Goal: Task Accomplishment & Management: Manage account settings

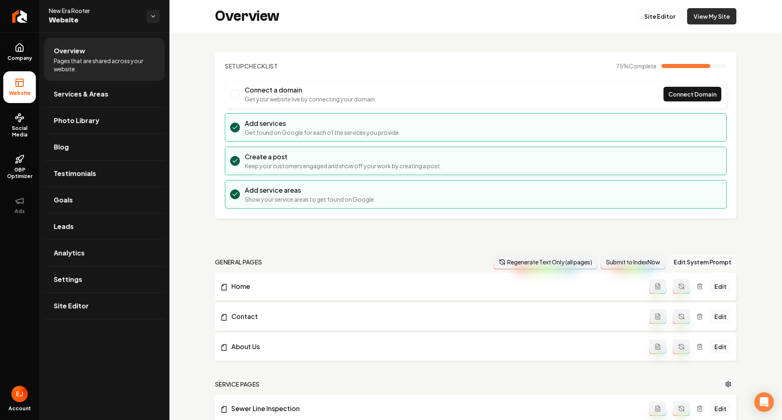
click at [714, 21] on link "View My Site" at bounding box center [711, 16] width 49 height 16
click at [24, 130] on span "Social Media" at bounding box center [19, 131] width 33 height 13
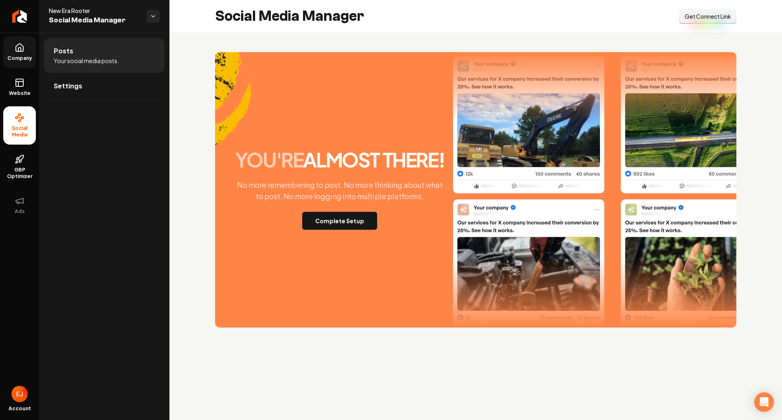
click at [24, 51] on link "Company" at bounding box center [19, 52] width 33 height 32
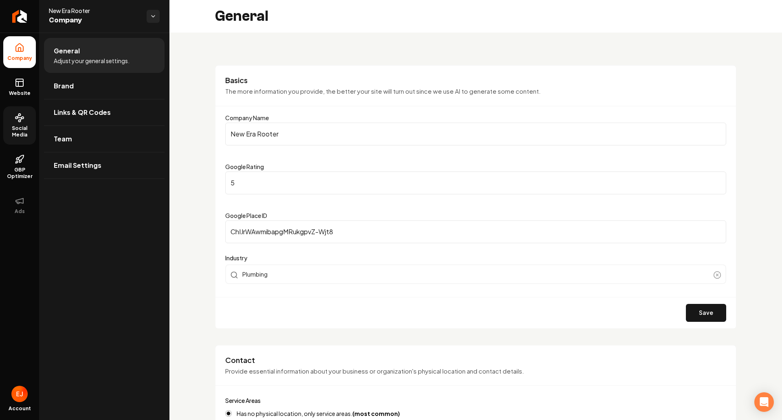
click at [8, 126] on span "Social Media" at bounding box center [19, 131] width 33 height 13
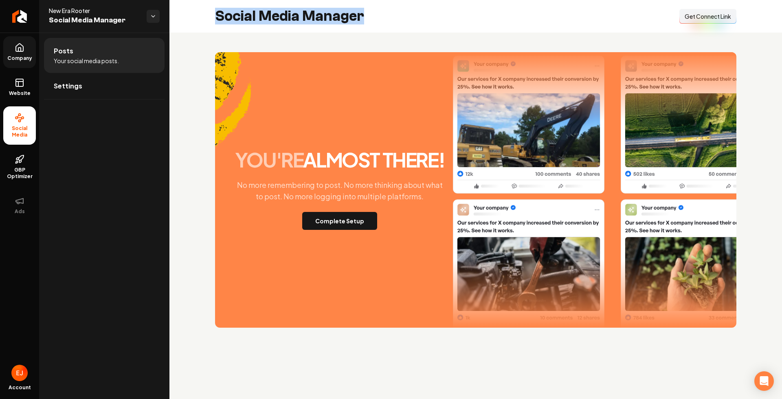
drag, startPoint x: 376, startPoint y: 12, endPoint x: 209, endPoint y: 174, distance: 233.3
click at [214, 24] on div "Social Media Manager Connect Link Get Connect Link" at bounding box center [475, 16] width 613 height 33
click at [193, 224] on div "you're almost there! No more remembering to post. No more thinking about what t…" at bounding box center [475, 190] width 613 height 314
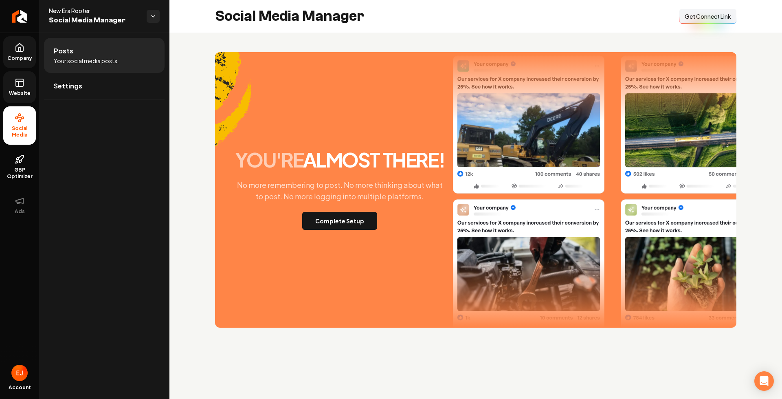
click at [20, 86] on icon at bounding box center [20, 83] width 10 height 10
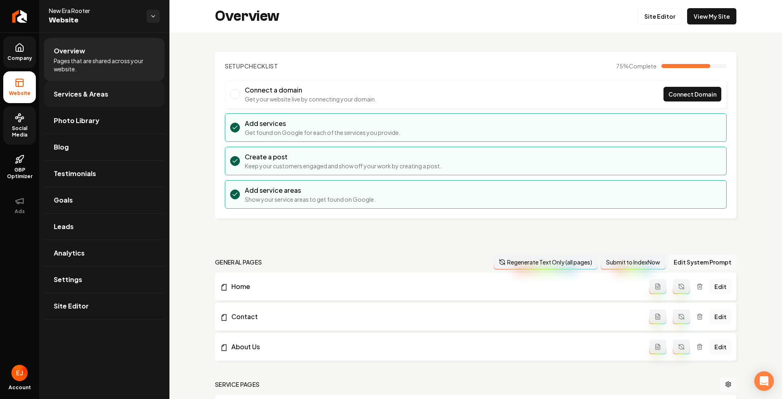
click at [90, 98] on span "Services & Areas" at bounding box center [81, 94] width 55 height 10
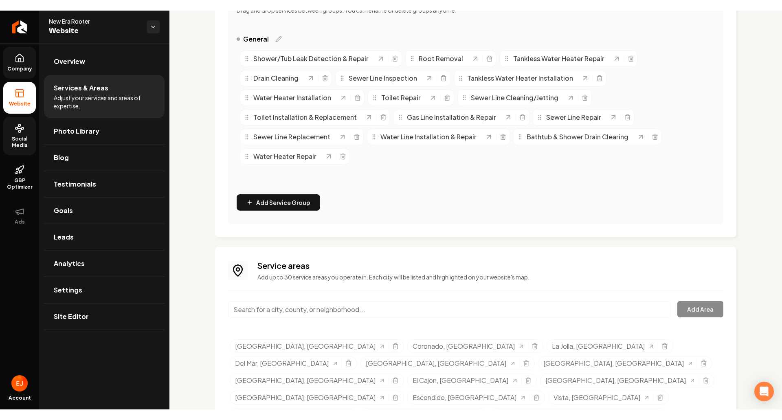
scroll to position [220, 0]
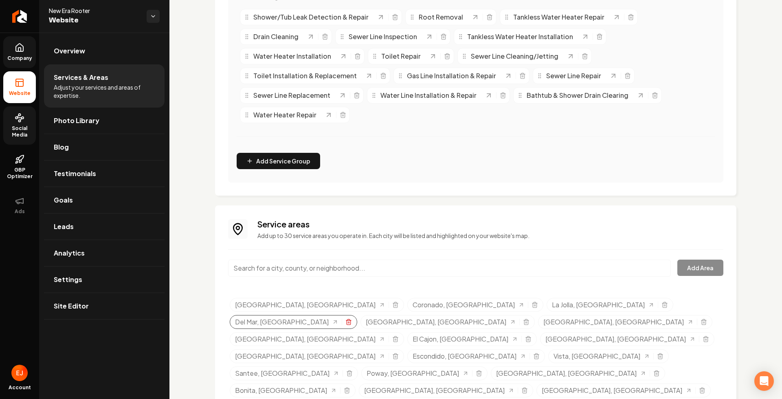
click at [350, 320] on icon "Selected tags" at bounding box center [349, 322] width 4 height 4
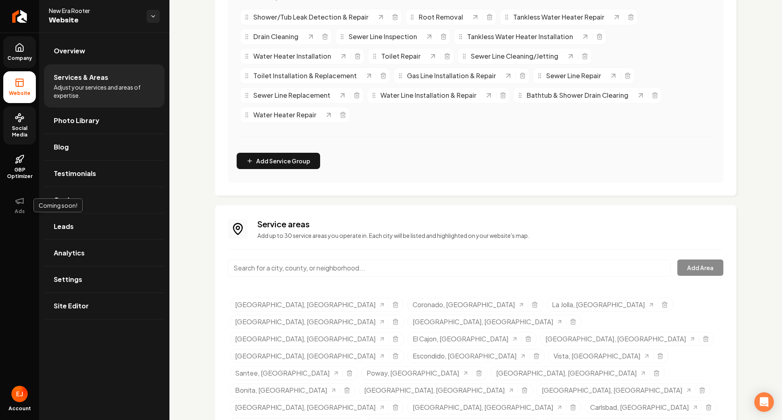
scroll to position [198, 0]
